Goal: Information Seeking & Learning: Learn about a topic

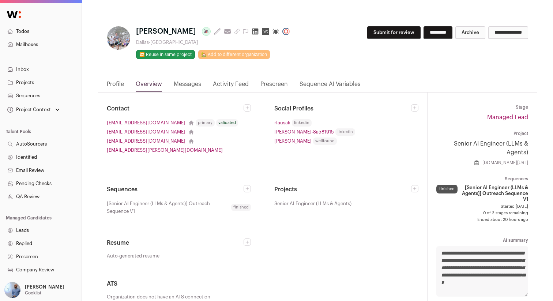
click at [187, 84] on link "Messages" at bounding box center [187, 86] width 27 height 12
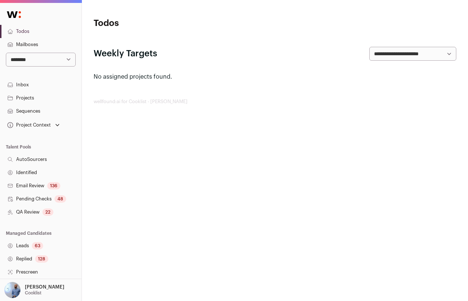
click at [35, 98] on link "Projects" at bounding box center [41, 98] width 82 height 13
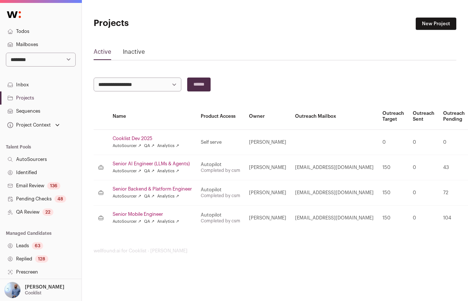
scroll to position [120, 0]
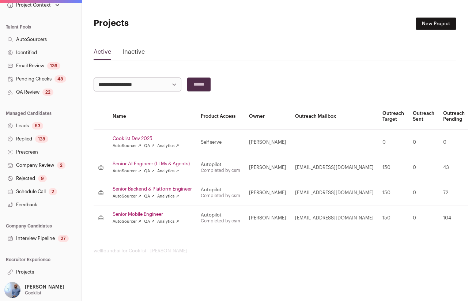
click at [27, 271] on link "Projects" at bounding box center [41, 272] width 82 height 13
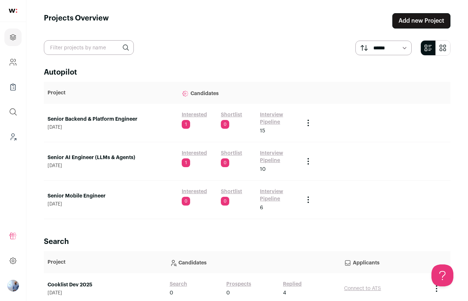
scroll to position [28, 0]
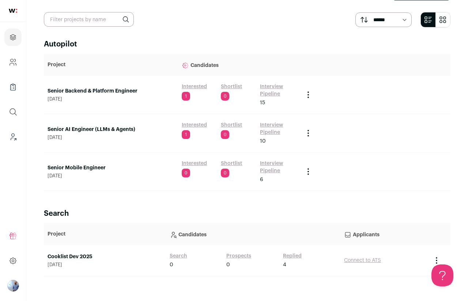
click at [78, 168] on link "Senior Mobile Engineer" at bounding box center [111, 167] width 127 height 7
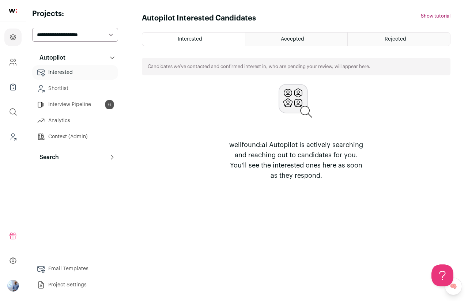
click at [35, 155] on button "Search" at bounding box center [75, 157] width 86 height 15
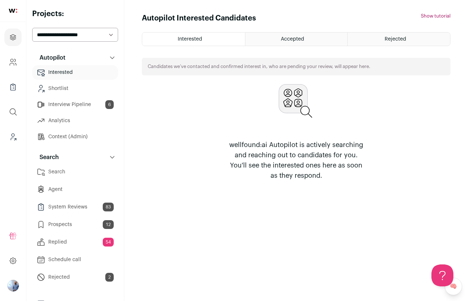
click at [83, 174] on link "Search" at bounding box center [75, 172] width 86 height 15
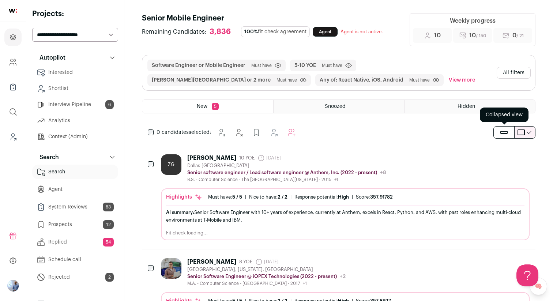
click at [468, 132] on span "submit" at bounding box center [504, 132] width 7 height 3
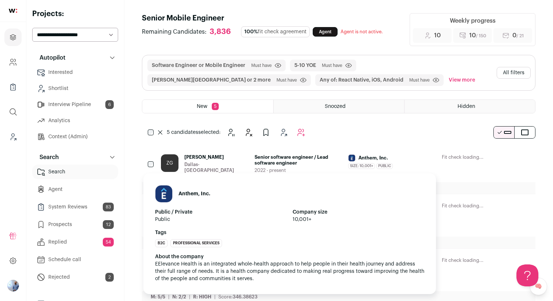
click at [352, 157] on img at bounding box center [352, 158] width 7 height 7
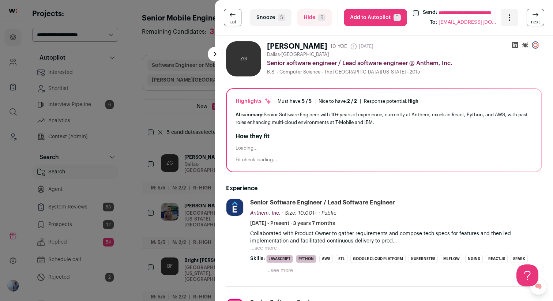
click at [189, 100] on div "**********" at bounding box center [276, 150] width 553 height 301
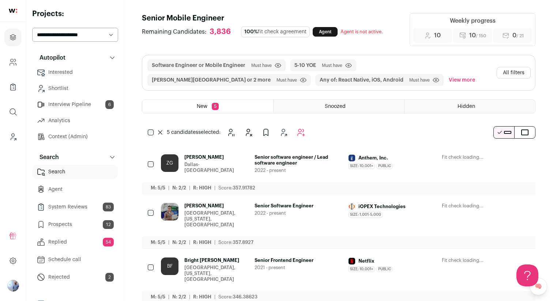
click at [346, 107] on div "Snoozed" at bounding box center [339, 106] width 131 height 13
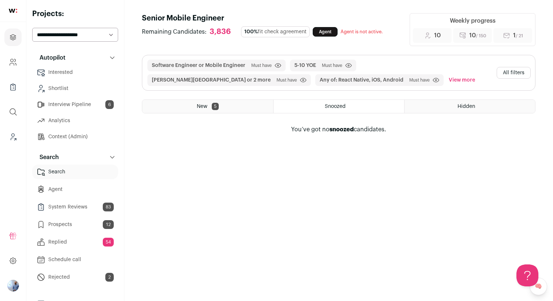
click at [465, 119] on div "Software Engineer or Mobile Engineer Must have Click to disable/enable filter 5…" at bounding box center [339, 90] width 394 height 70
click at [465, 110] on div "Hidden" at bounding box center [470, 106] width 131 height 13
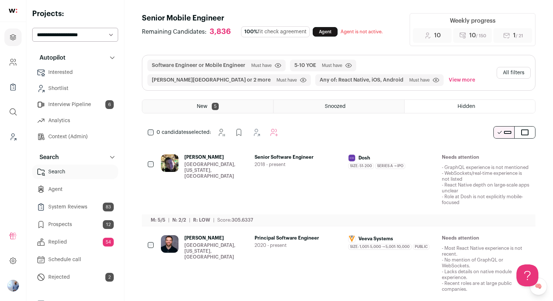
click at [303, 164] on span "2018 - present" at bounding box center [299, 165] width 88 height 6
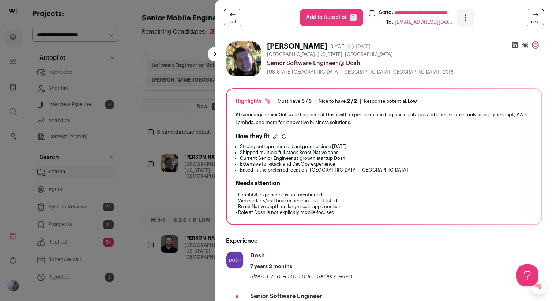
click at [197, 94] on div "**********" at bounding box center [276, 150] width 553 height 301
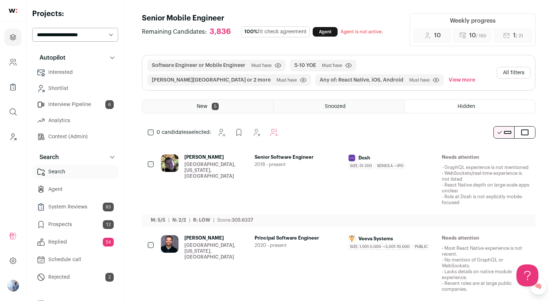
click at [284, 189] on div "Senior Software Engineer 2018 - present" at bounding box center [299, 179] width 88 height 51
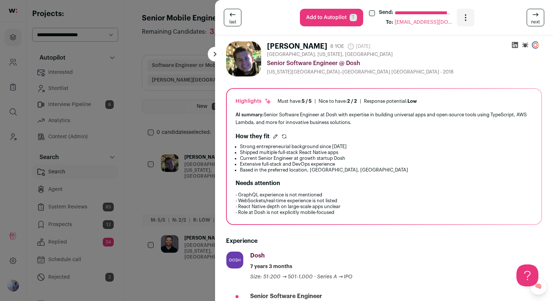
click at [176, 131] on div "**********" at bounding box center [276, 150] width 553 height 301
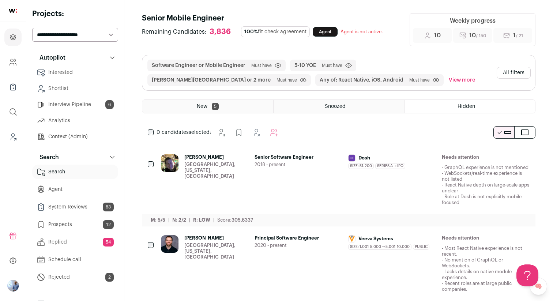
click at [289, 98] on div "Software Engineer or Mobile Engineer Must have Click to disable/enable filter 5…" at bounding box center [339, 90] width 394 height 70
click at [302, 104] on div "Snoozed" at bounding box center [339, 106] width 131 height 13
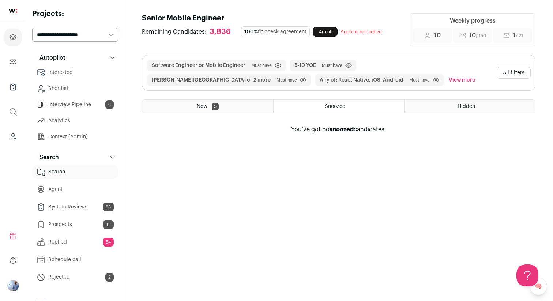
click at [225, 102] on div "New 5" at bounding box center [207, 106] width 131 height 13
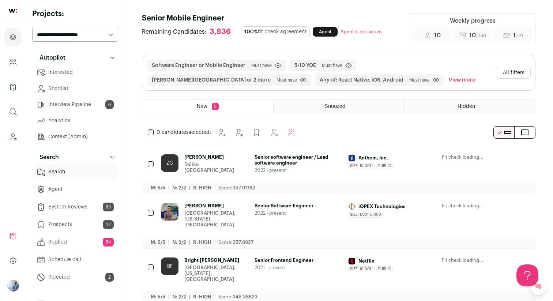
click at [326, 108] on span "Snoozed" at bounding box center [335, 106] width 21 height 5
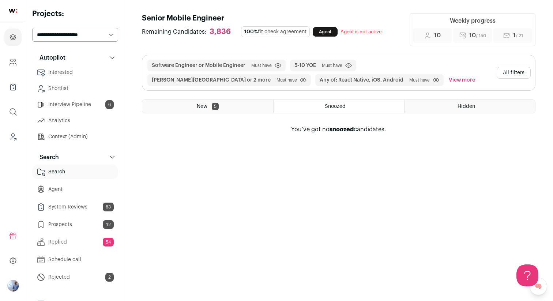
click at [67, 192] on link "Agent" at bounding box center [75, 189] width 86 height 15
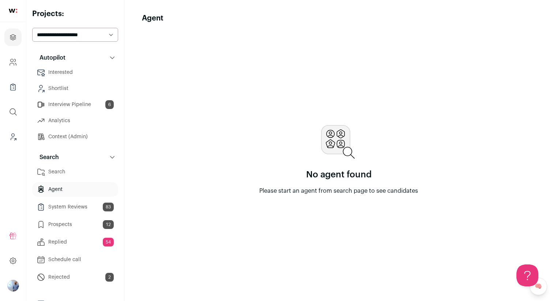
click at [90, 176] on html "Projects Company and ATS Settings Company Lists (Experimental) Global Search Le…" at bounding box center [276, 150] width 553 height 301
click at [92, 175] on link "Search" at bounding box center [75, 172] width 86 height 15
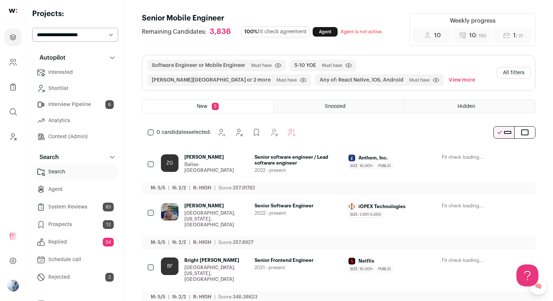
click at [77, 189] on link "Agent" at bounding box center [75, 189] width 86 height 15
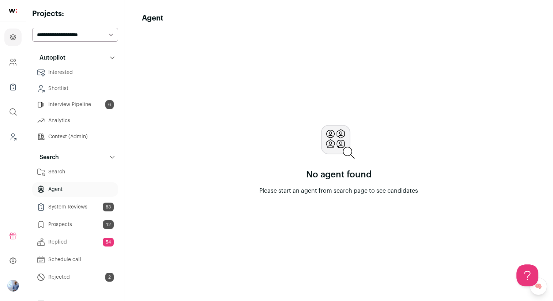
click at [63, 176] on link "Search" at bounding box center [75, 172] width 86 height 15
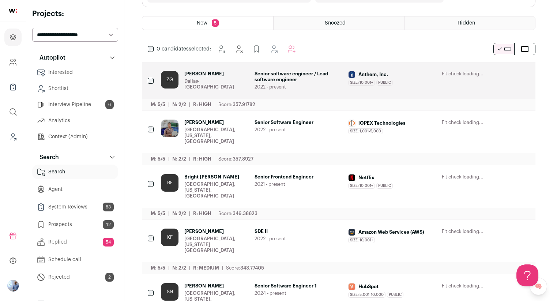
scroll to position [85, 0]
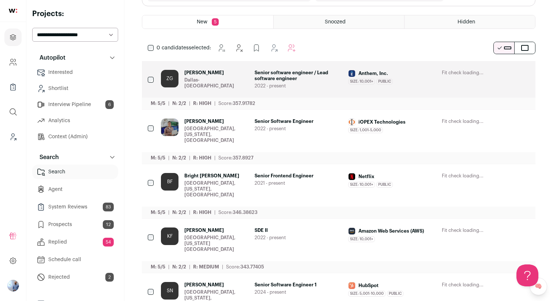
click at [209, 138] on link "[PERSON_NAME] [GEOGRAPHIC_DATA], [US_STATE], [GEOGRAPHIC_DATA] Senior Software …" at bounding box center [345, 137] width 369 height 37
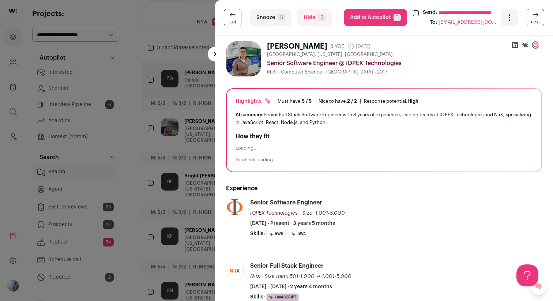
click at [201, 83] on div "**********" at bounding box center [276, 150] width 553 height 301
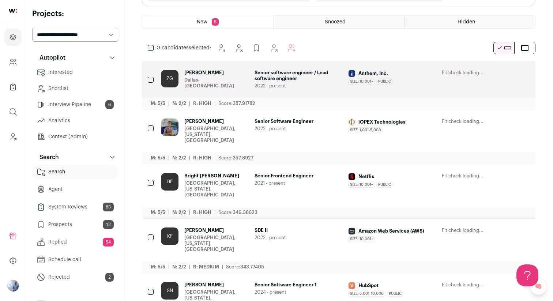
click at [225, 77] on div "Dallas-[GEOGRAPHIC_DATA]" at bounding box center [216, 83] width 64 height 12
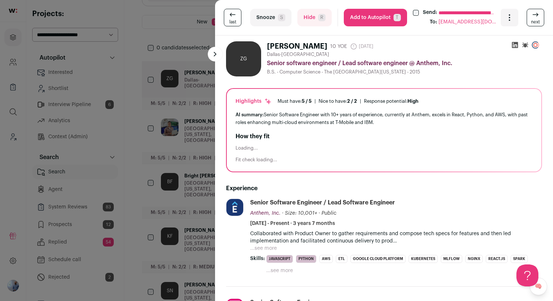
click at [178, 72] on html "Projects Company and ATS Settings Company Lists (Experimental) Global Search Le…" at bounding box center [276, 151] width 553 height 473
click at [183, 114] on div "**********" at bounding box center [276, 150] width 553 height 301
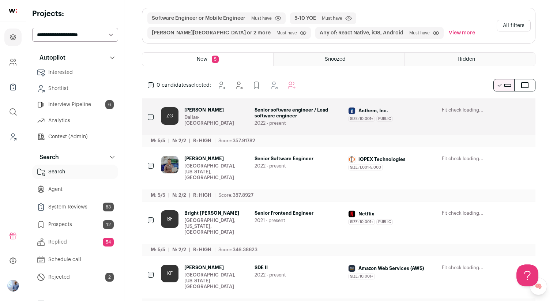
scroll to position [0, 0]
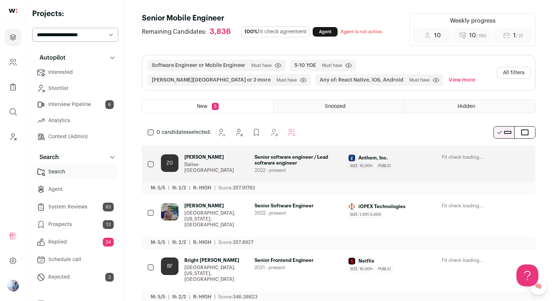
click at [65, 187] on link "Agent" at bounding box center [75, 189] width 86 height 15
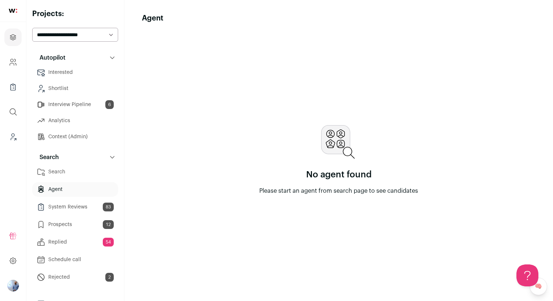
click at [285, 81] on div "No agent found Please start an agent from search page to see candidates" at bounding box center [339, 160] width 394 height 256
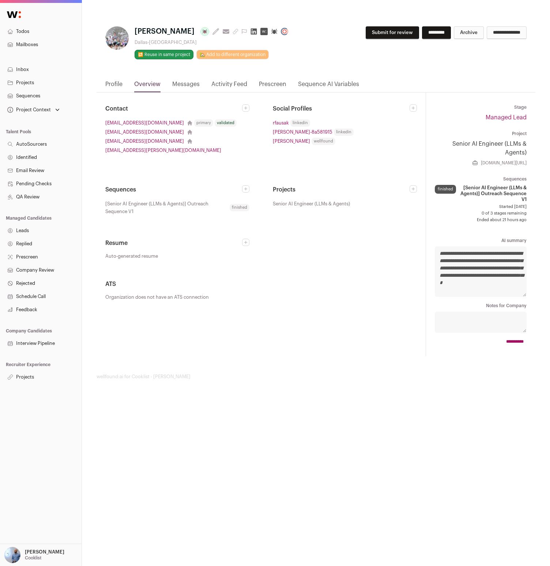
click at [193, 81] on link "Messages" at bounding box center [185, 86] width 27 height 12
